Goal: Information Seeking & Learning: Learn about a topic

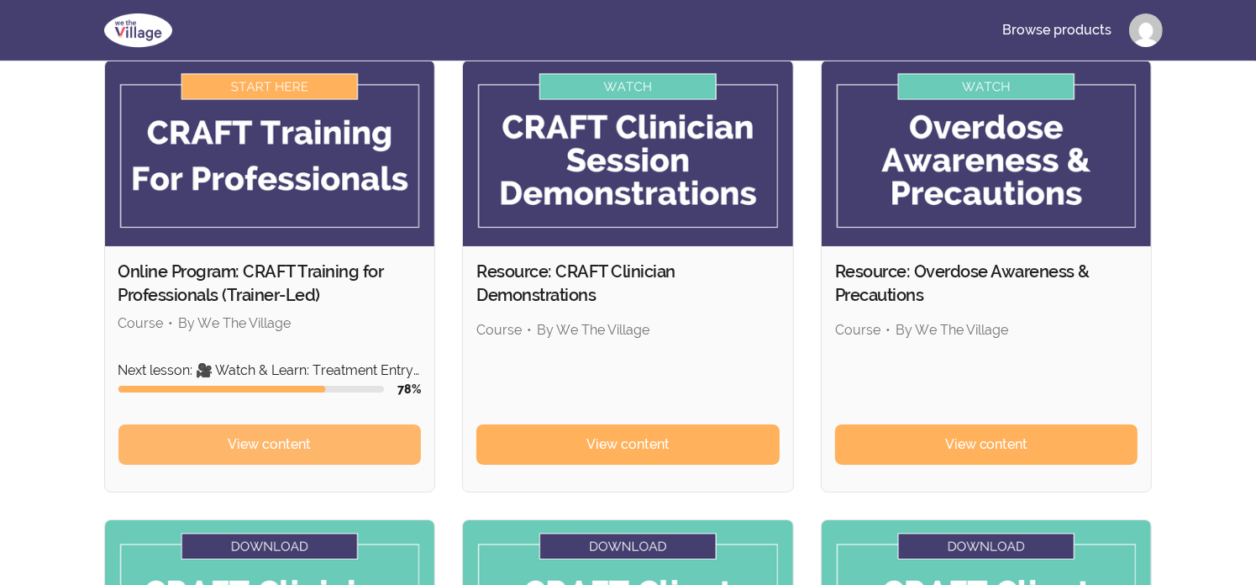
scroll to position [168, 0]
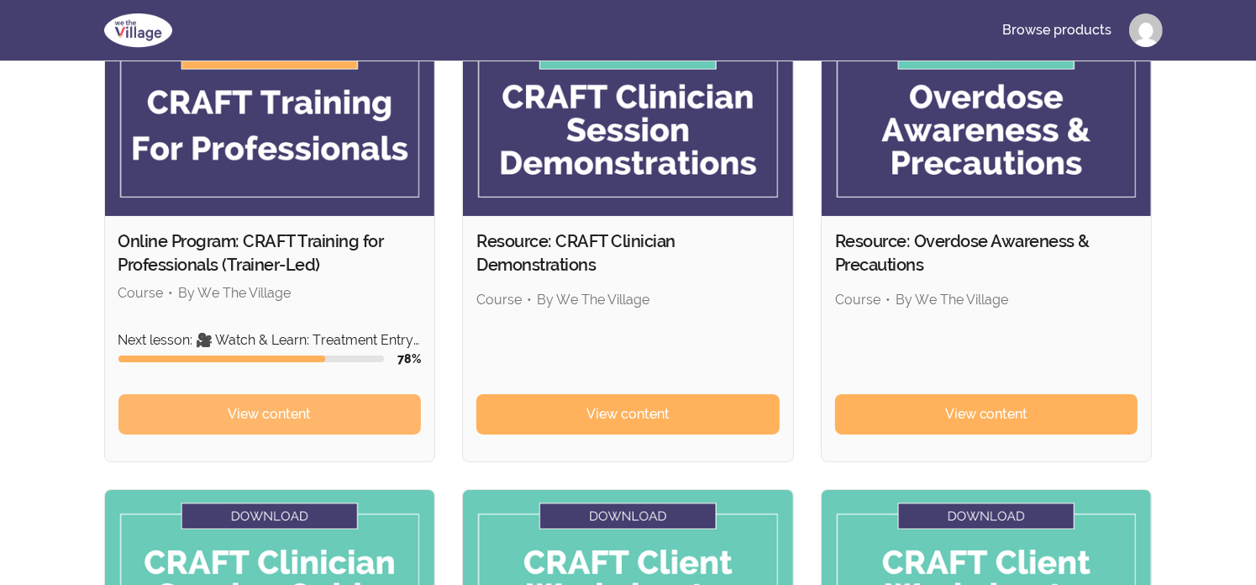
click at [282, 411] on span "View content" at bounding box center [269, 414] width 83 height 20
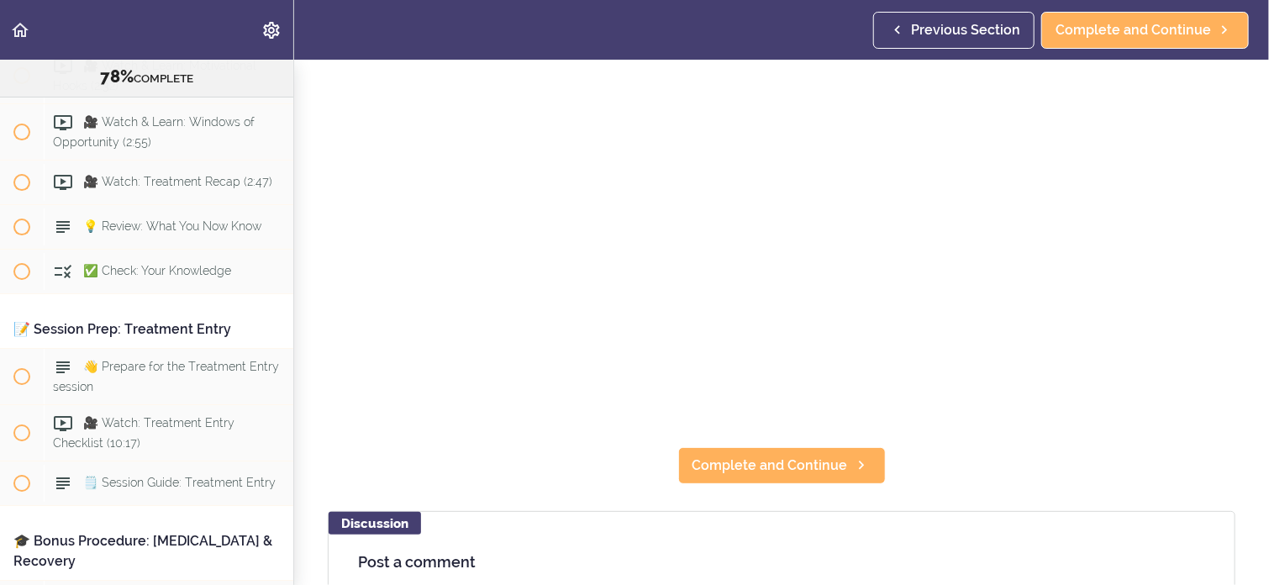
scroll to position [252, 0]
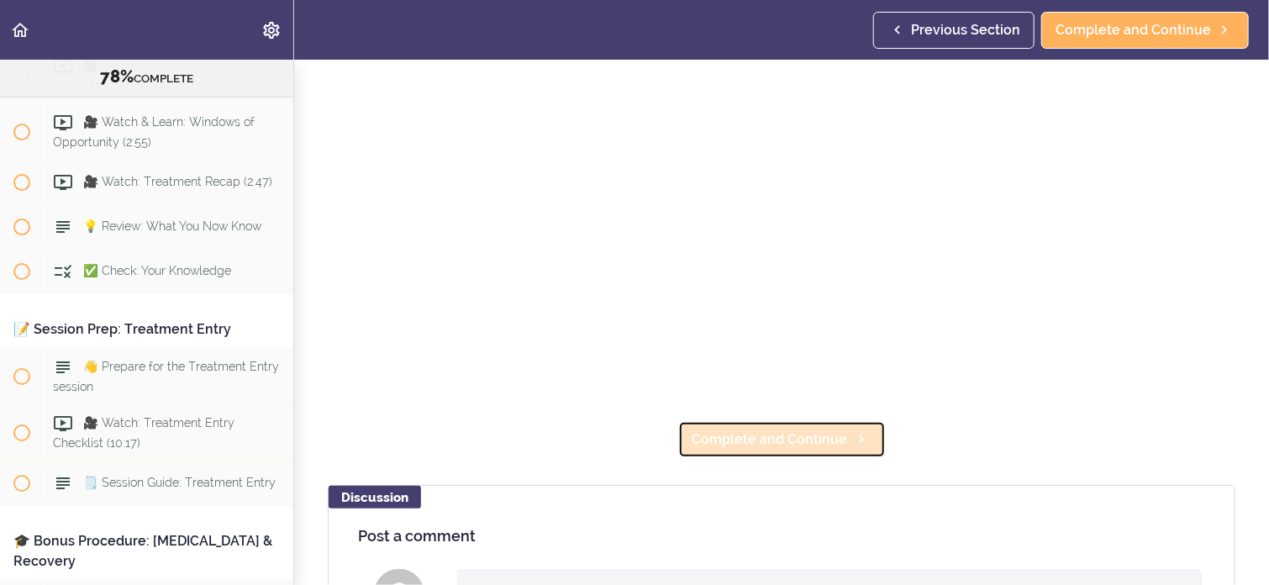
click at [822, 430] on span "Complete and Continue" at bounding box center [769, 439] width 155 height 20
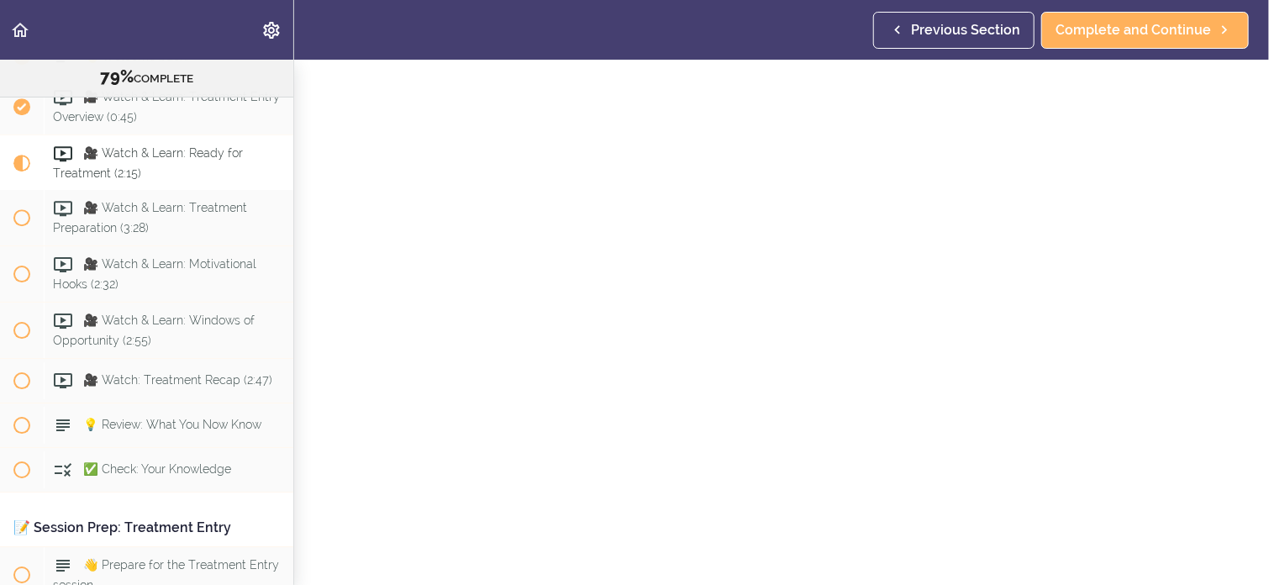
scroll to position [9028, 0]
